Goal: Task Accomplishment & Management: Use online tool/utility

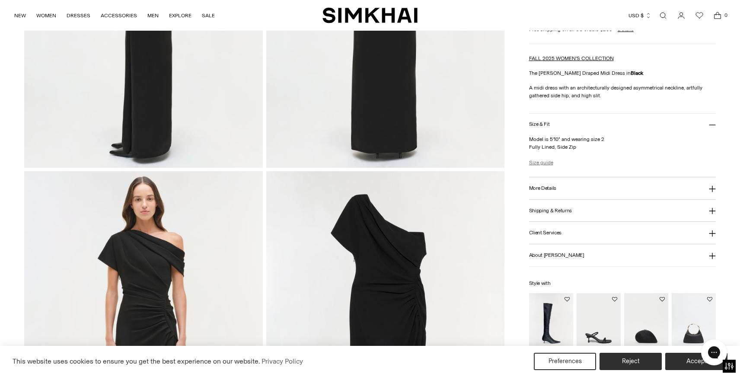
scroll to position [616, 0]
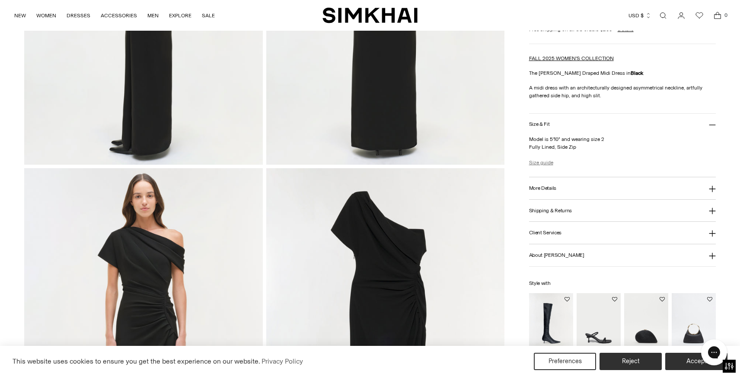
click at [547, 161] on link "Size guide" at bounding box center [541, 163] width 24 height 8
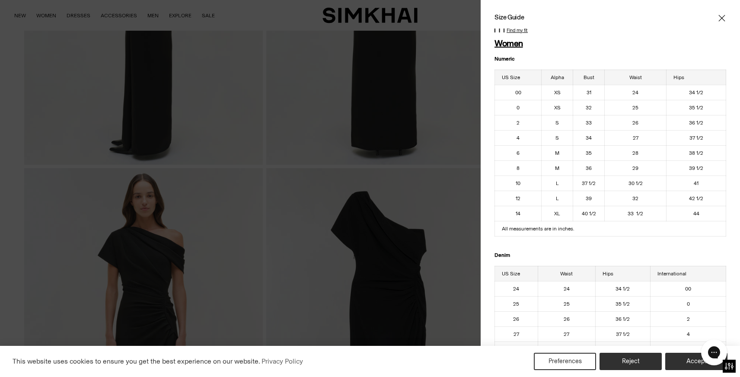
click at [721, 18] on icon "Close" at bounding box center [721, 18] width 6 height 6
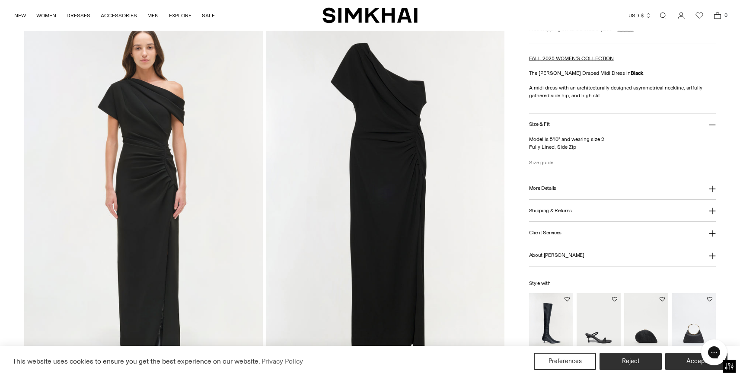
scroll to position [775, 0]
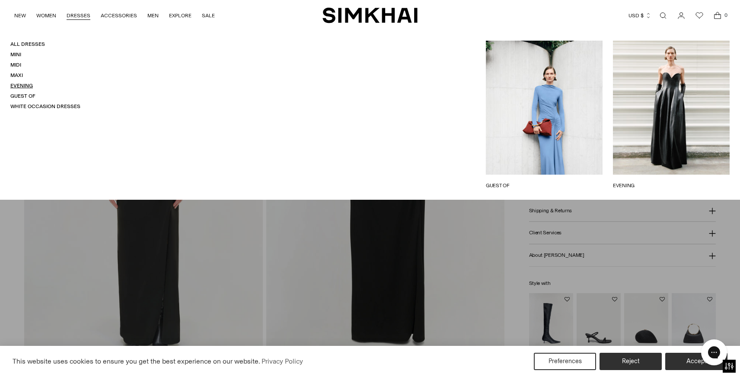
click at [26, 83] on link "Evening" at bounding box center [21, 86] width 22 height 6
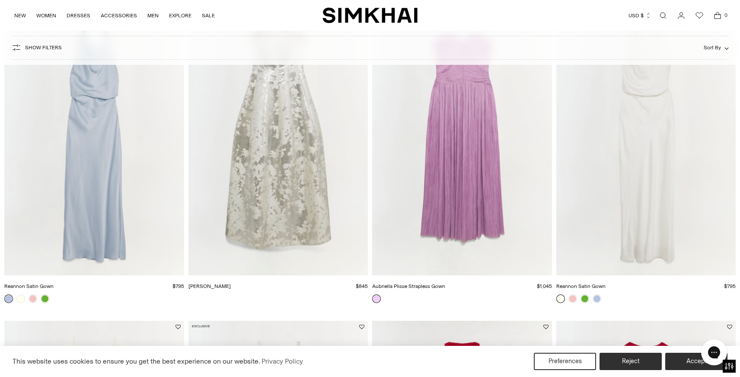
scroll to position [747, 0]
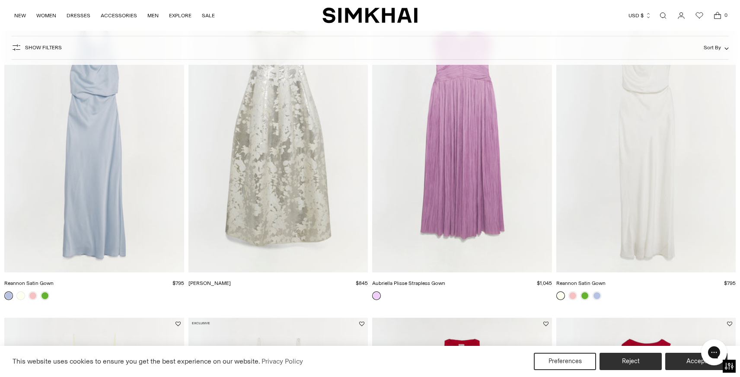
click at [0, 0] on img "Octavia Gown" at bounding box center [0, 0] width 0 height 0
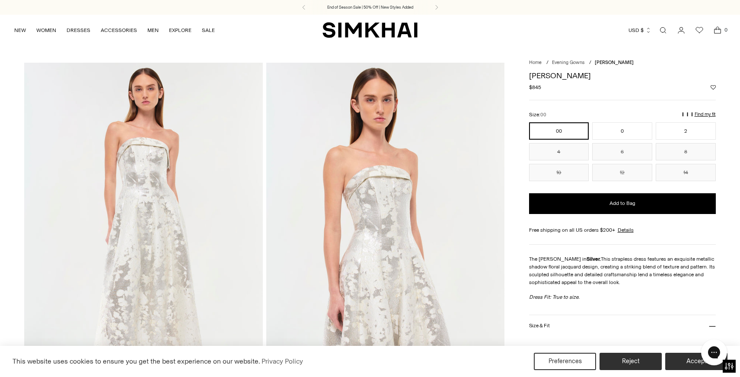
click at [583, 113] on p "Find my fit" at bounding box center [578, 118] width 10 height 16
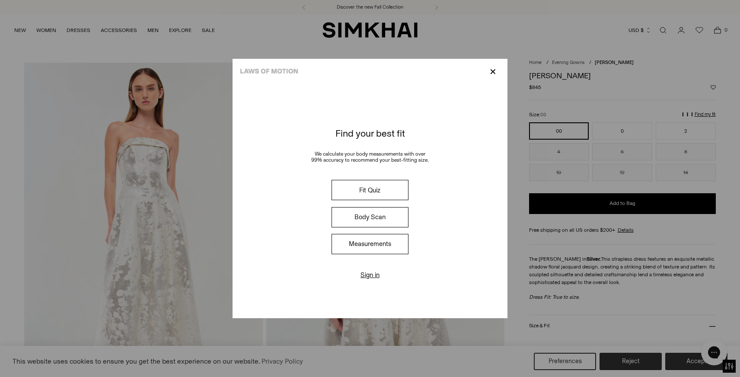
click at [492, 70] on p "✕" at bounding box center [493, 71] width 12 height 15
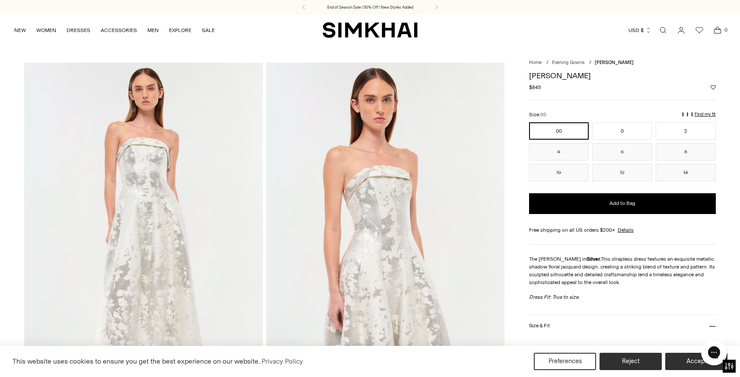
click at [583, 111] on p "Find my fit" at bounding box center [578, 118] width 10 height 16
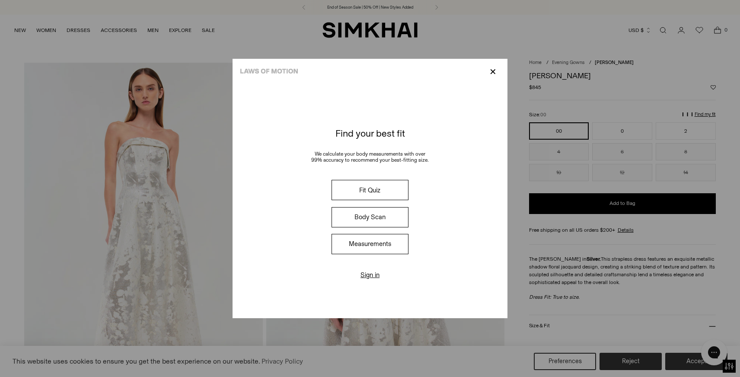
click at [371, 240] on button "Measurements" at bounding box center [369, 244] width 77 height 20
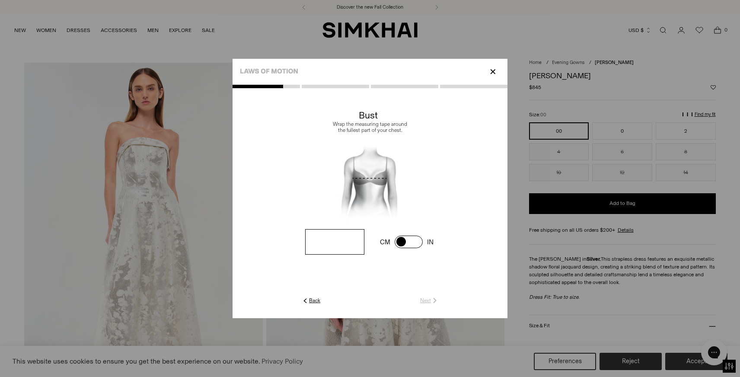
click at [353, 244] on input "number" at bounding box center [334, 241] width 59 height 25
type input "**"
click at [425, 299] on link "Next" at bounding box center [429, 300] width 19 height 8
click at [0, 0] on input "number" at bounding box center [0, 0] width 0 height 0
type input "**"
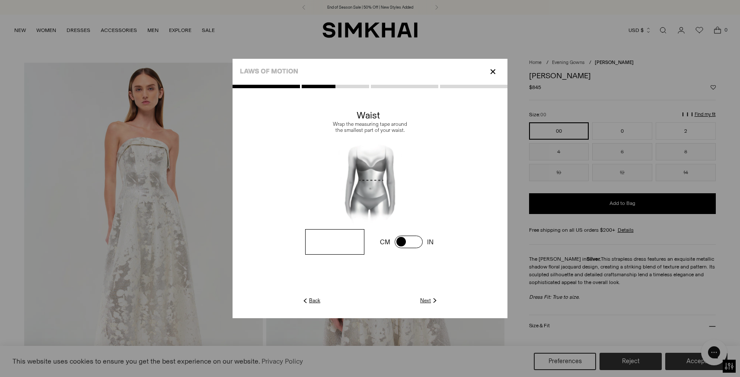
click at [425, 298] on link "Next" at bounding box center [429, 300] width 19 height 8
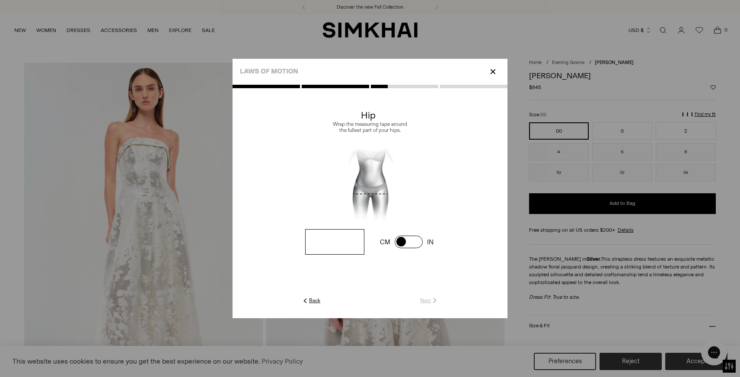
click at [0, 0] on input "number" at bounding box center [0, 0] width 0 height 0
type input "**"
click at [425, 298] on link "Next" at bounding box center [429, 300] width 19 height 8
click at [423, 299] on link "Skip" at bounding box center [429, 300] width 18 height 8
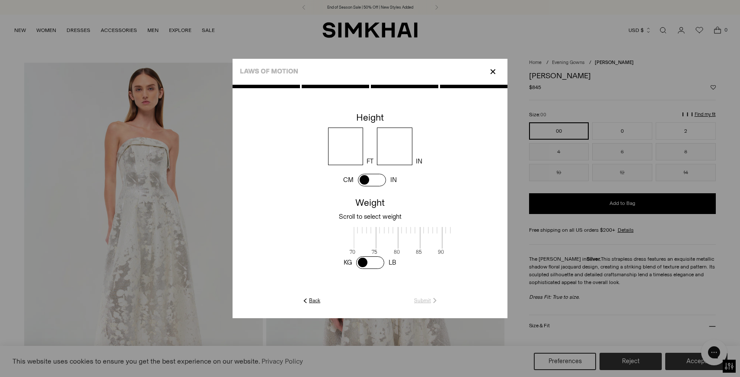
scroll to position [1, 281]
click at [352, 147] on input "number" at bounding box center [345, 146] width 35 height 38
type input "*"
click at [396, 146] on input "number" at bounding box center [394, 146] width 35 height 38
type input "*"
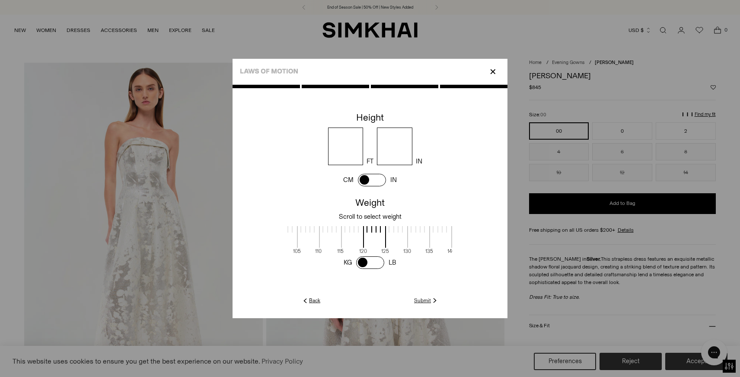
scroll to position [1, 210]
drag, startPoint x: 381, startPoint y: 239, endPoint x: 478, endPoint y: 240, distance: 97.7
click at [478, 240] on cc-weight at bounding box center [369, 232] width 275 height 76
drag, startPoint x: 360, startPoint y: 235, endPoint x: 385, endPoint y: 236, distance: 25.5
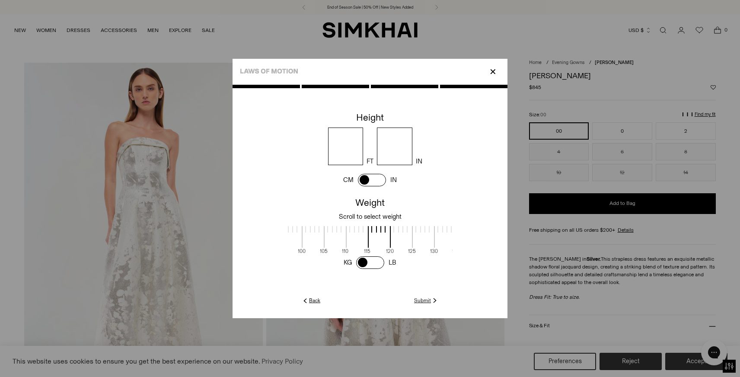
click at [385, 236] on span at bounding box center [379, 237] width 23 height 22
click at [426, 299] on link "Submit" at bounding box center [426, 300] width 25 height 8
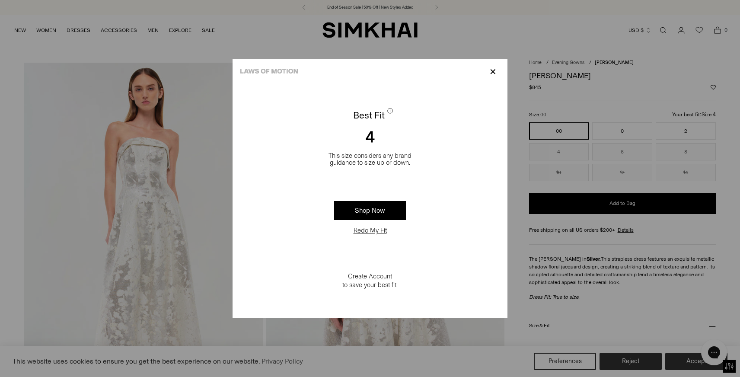
click at [493, 72] on p "✕" at bounding box center [493, 71] width 12 height 15
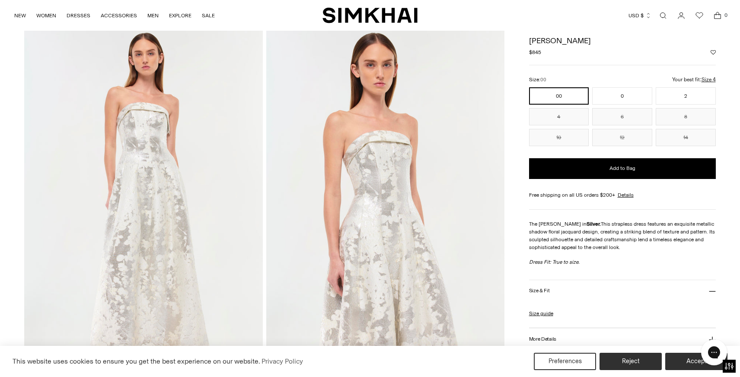
scroll to position [33, 0]
